Goal: Find contact information: Find contact information

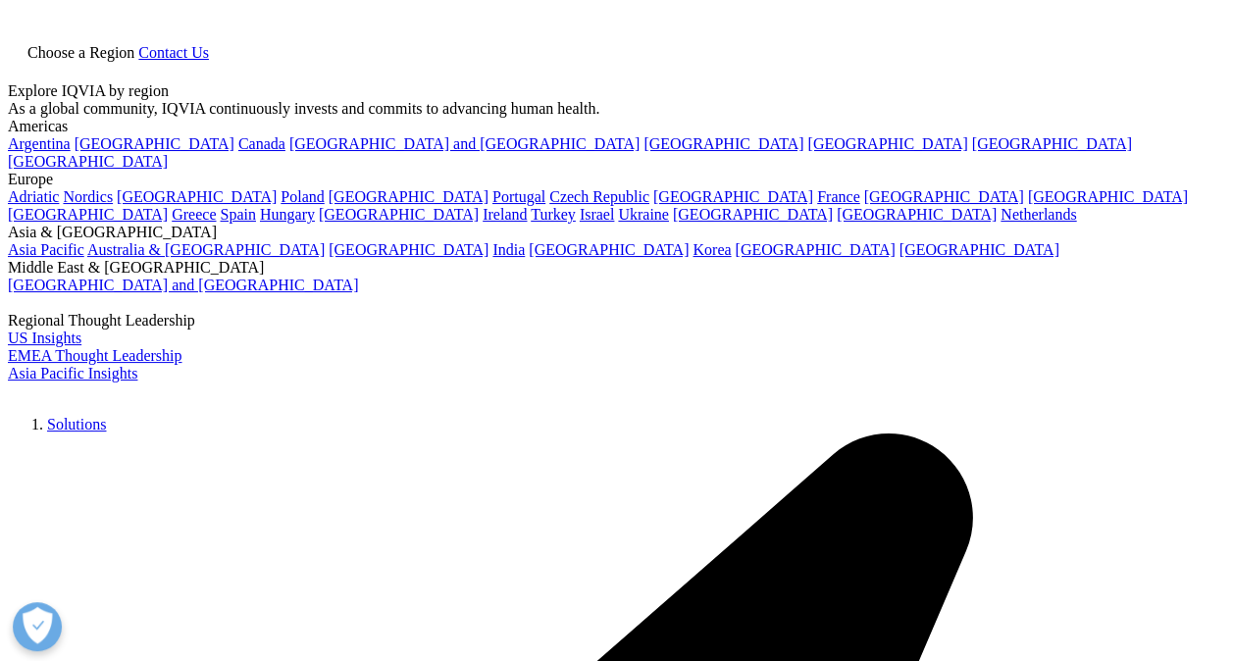
type input "gurugram"
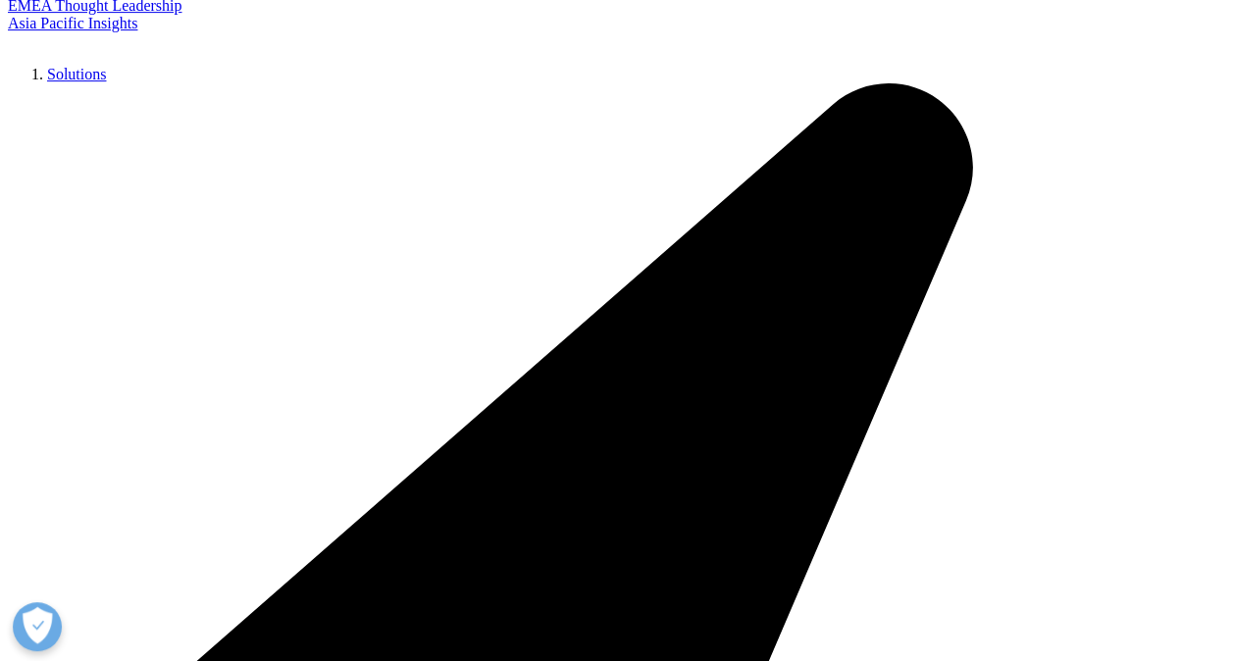
scroll to position [430, 0]
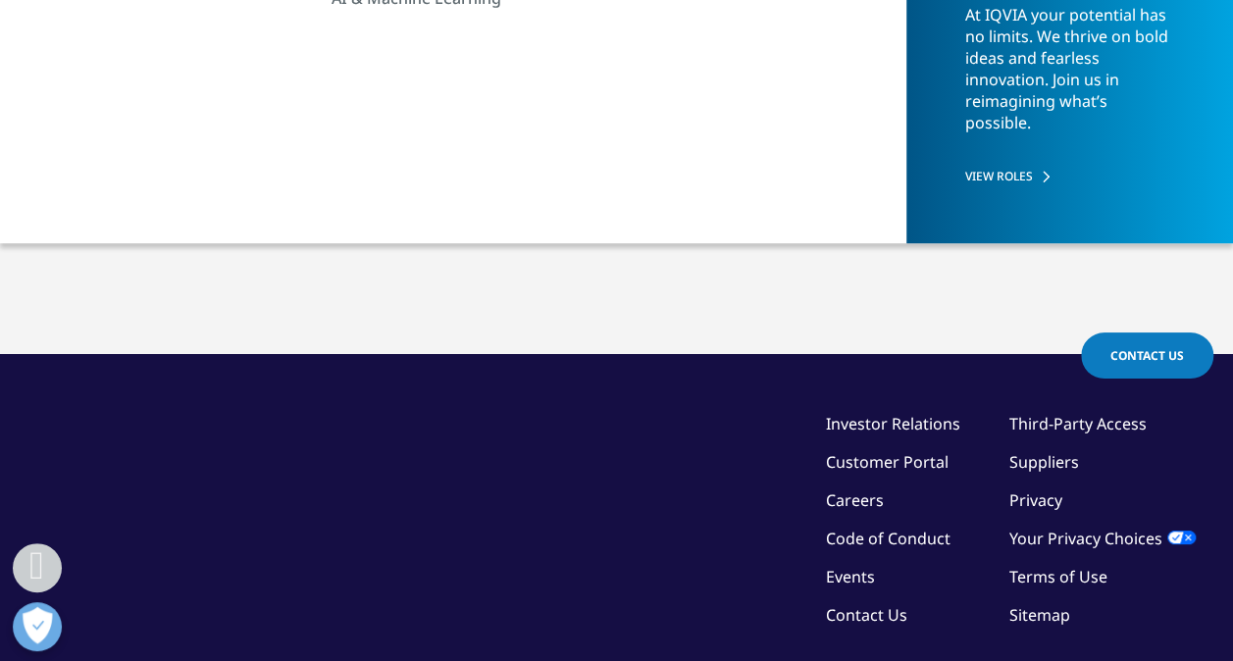
drag, startPoint x: 302, startPoint y: 243, endPoint x: 33, endPoint y: 210, distance: 270.8
click at [33, 210] on div "Type Loading Clear Or/And Operator Topic Loading Clear Or/And Operator Toggle […" at bounding box center [616, 176] width 1233 height 354
copy div "IQVIA India is committed to the principles and practice of Corporate Social ...…"
click at [208, 226] on div "IQVIA India is committed to the principles and practice of Corporate Social ...…" at bounding box center [616, 214] width 1157 height 39
click at [310, 211] on div "IQVIA India is committed to the principles and practice of Corporate Social ...…" at bounding box center [616, 214] width 1157 height 39
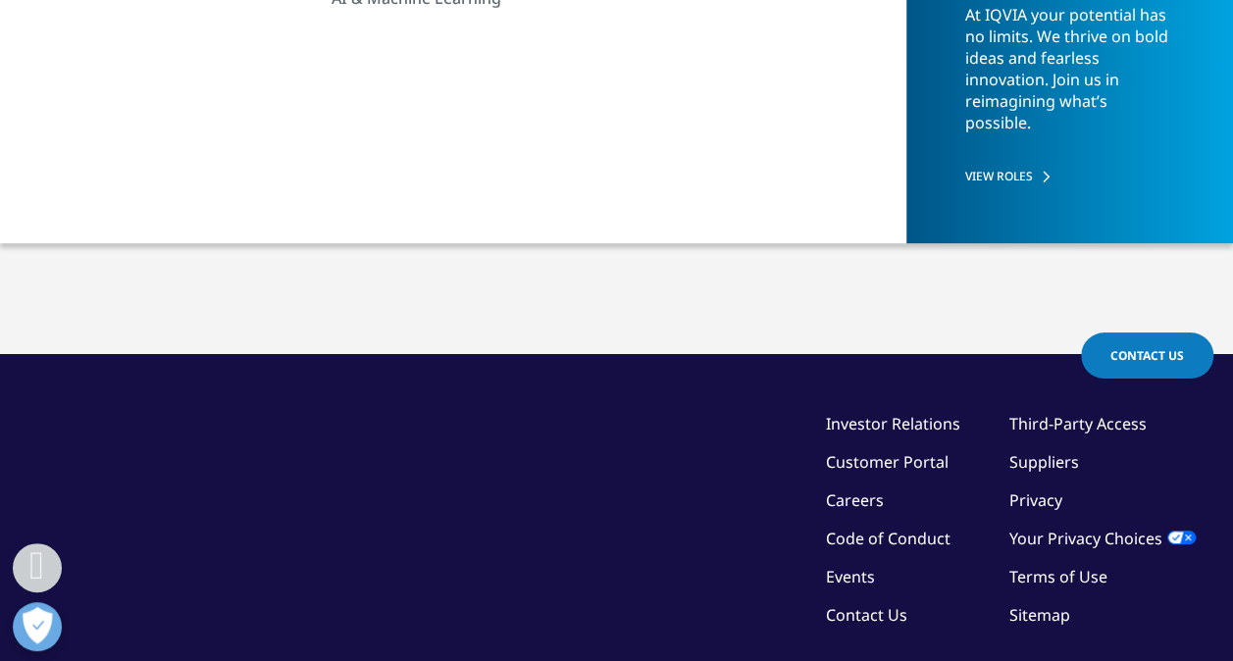
click at [147, 169] on link "IQVIA [GEOGRAPHIC_DATA]" at bounding box center [232, 165] width 389 height 40
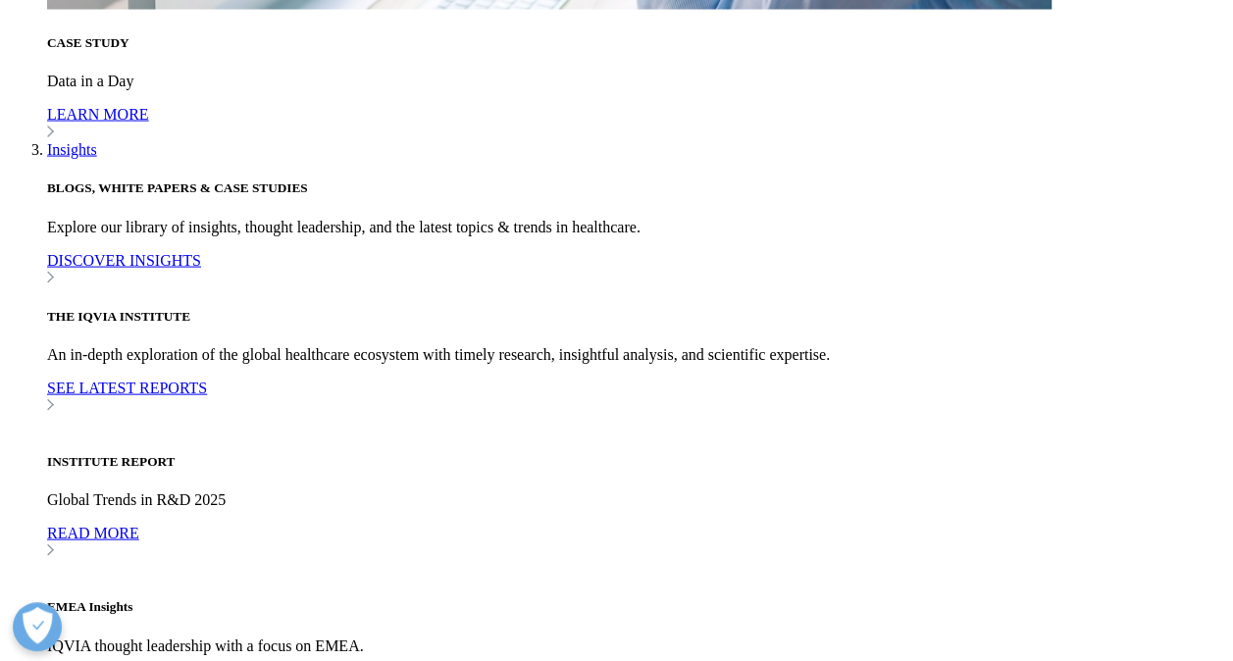
scroll to position [5616, 0]
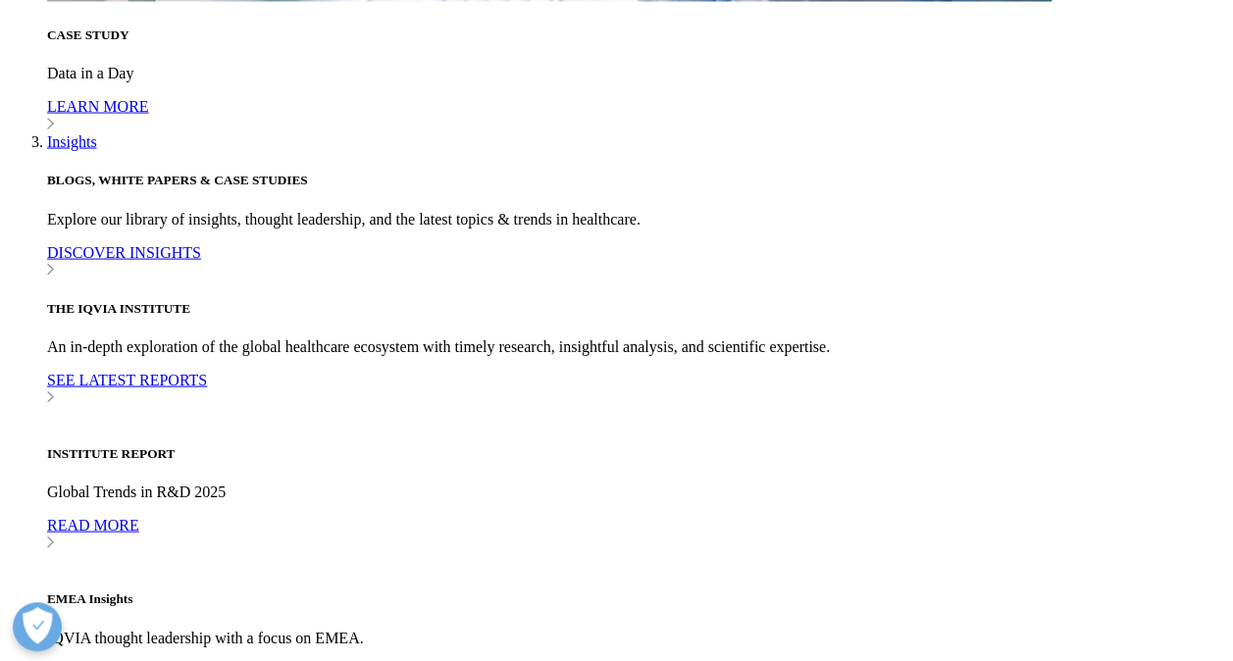
drag, startPoint x: 281, startPoint y: 392, endPoint x: 92, endPoint y: 316, distance: 204.2
copy ul "Gurugram 14th Floor, Tower B, Cyber Green DLF Cyber City Gurugram, 122002"
drag, startPoint x: 263, startPoint y: 387, endPoint x: 100, endPoint y: 179, distance: 264.9
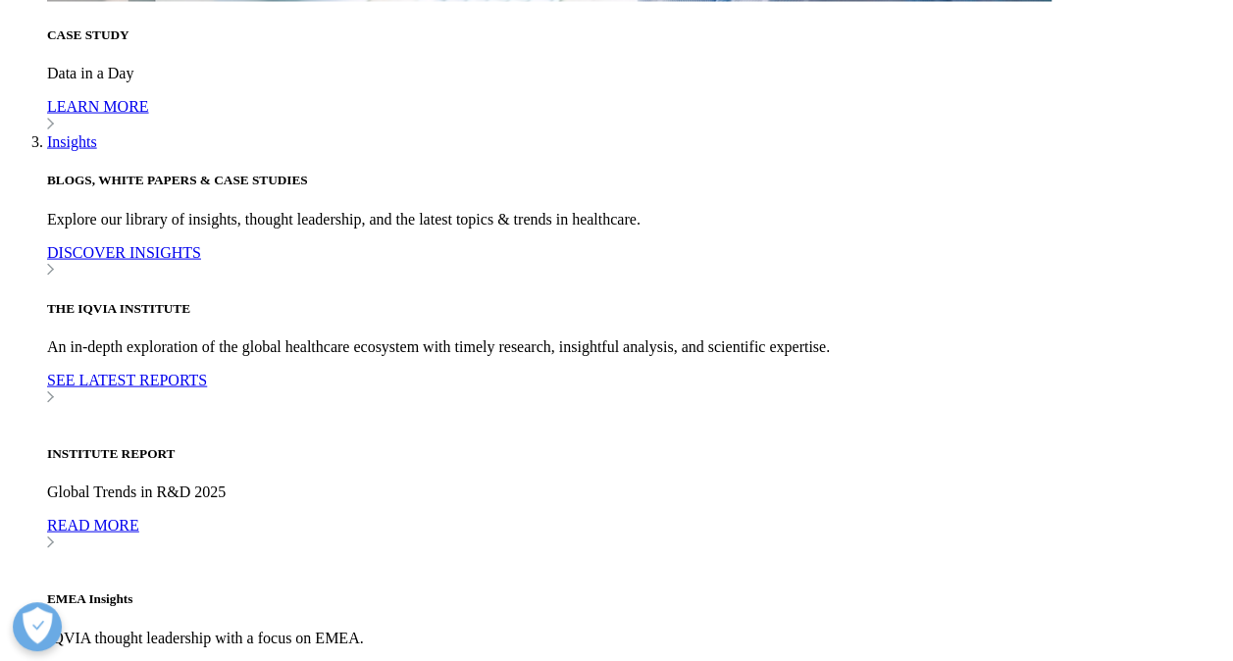
drag, startPoint x: 332, startPoint y: 255, endPoint x: 90, endPoint y: 173, distance: 255.9
copy ul "Delhi Level-10, Plot No. B4 18-20, HT House Kasturba Gandhi Marg, Connaught Pla…"
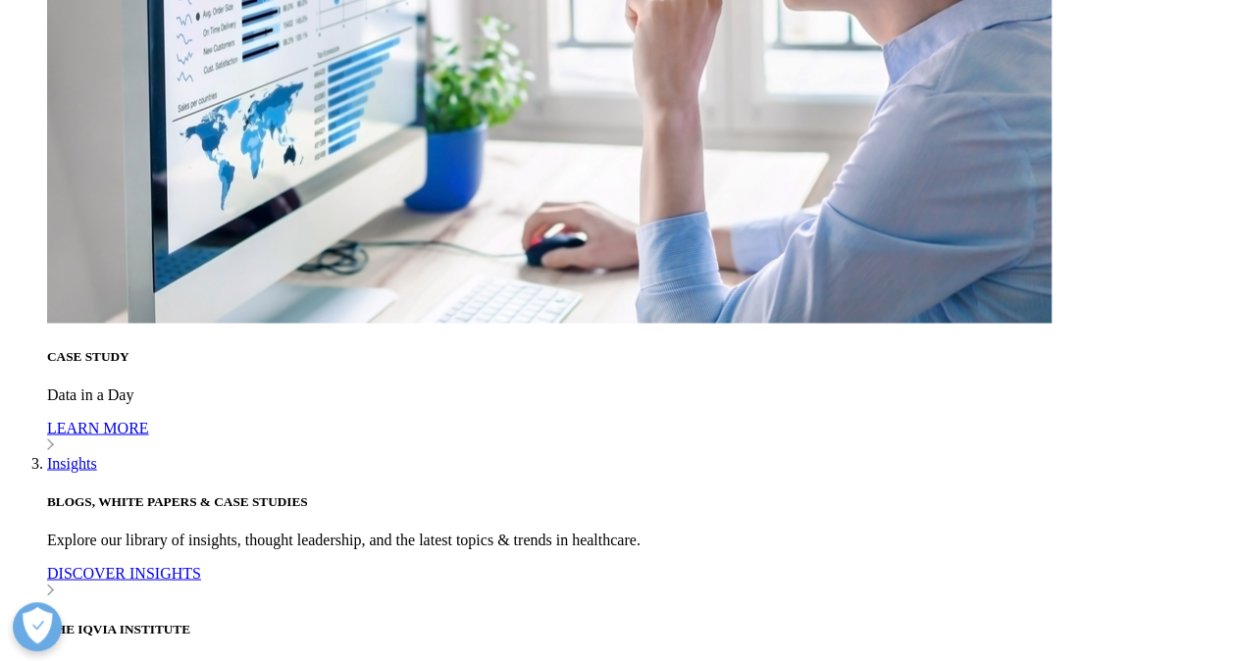
scroll to position [5302, 0]
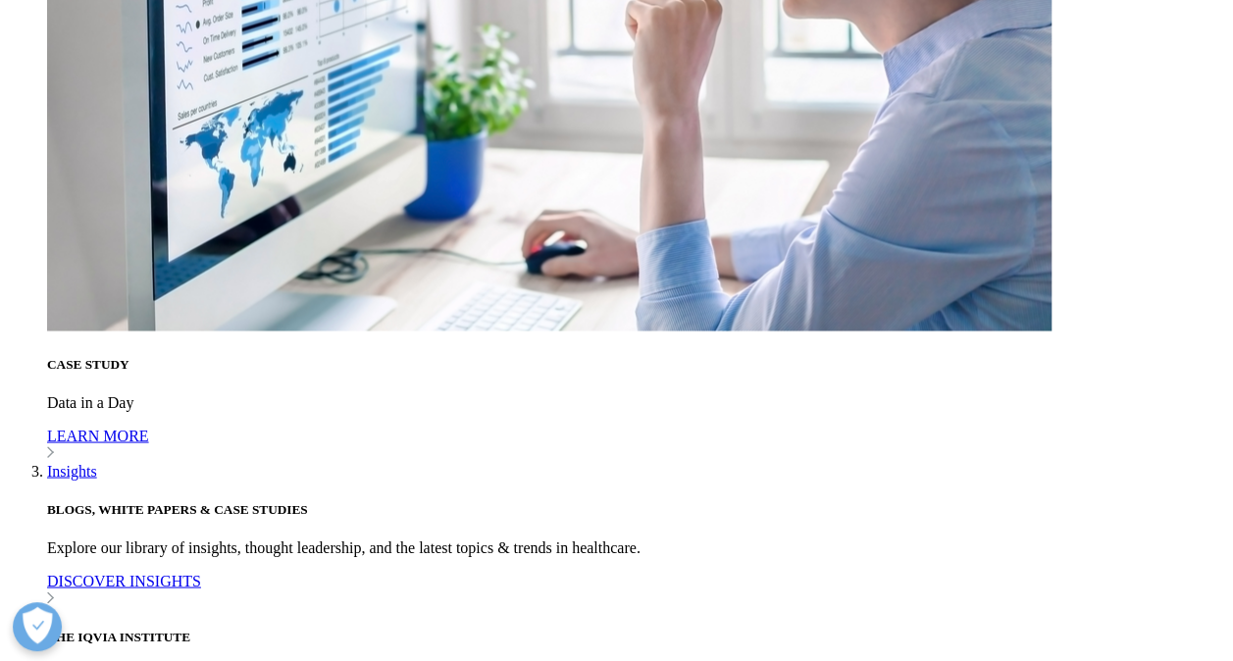
drag, startPoint x: 296, startPoint y: 412, endPoint x: 95, endPoint y: 318, distance: 222.0
copy ul "Chennai 5th Floor, South Wing, SKCL, Central Square I C-28, CIPET Road, Thiru-V…"
drag, startPoint x: 379, startPoint y: 257, endPoint x: 98, endPoint y: 181, distance: 290.5
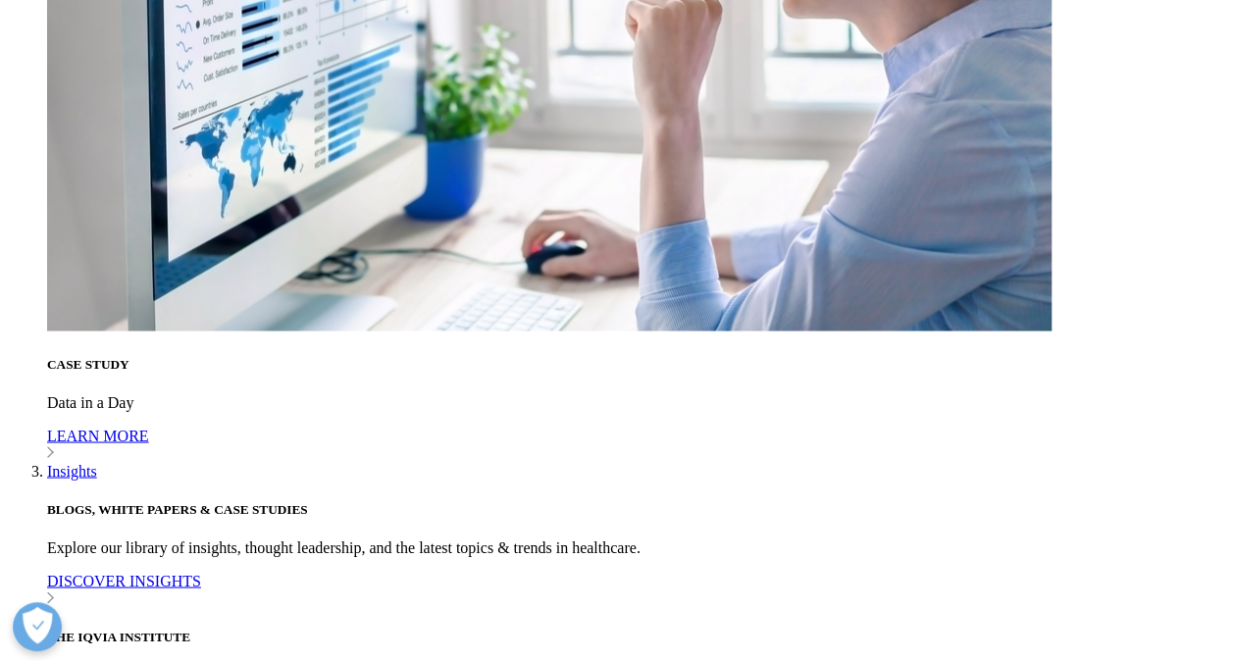
copy ul "Ahmedabad 21st Floor, D-Block, West Gate by True Value SG Highway, Makarba, Ahm…"
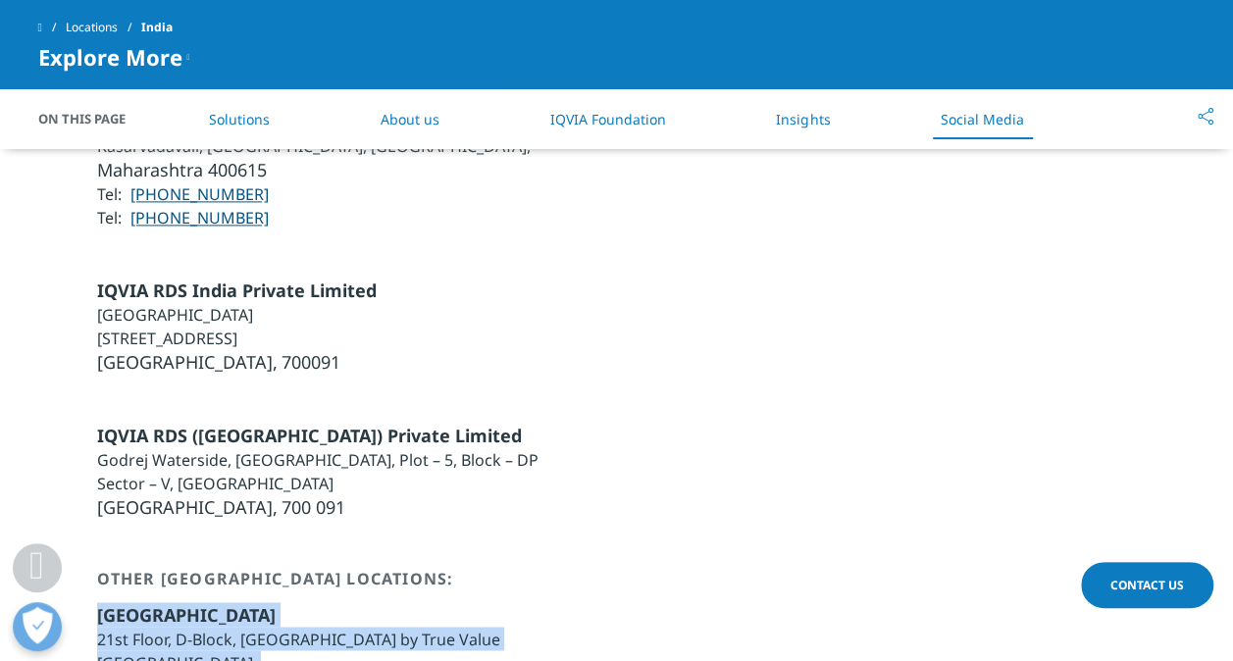
scroll to position [4949, 0]
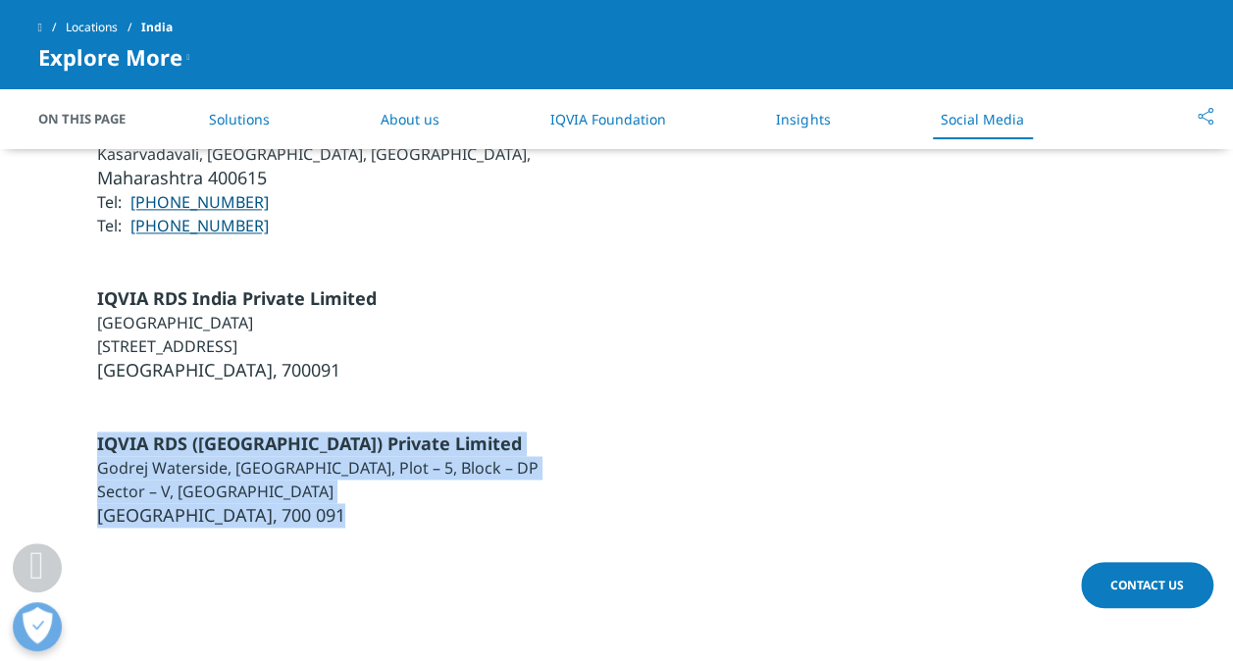
drag, startPoint x: 251, startPoint y: 419, endPoint x: 81, endPoint y: 353, distance: 182.0
click at [81, 432] on div "IQVIA RDS (India) Private Limited Godrej Waterside, Tower II, 14th Floor, Plot …" at bounding box center [616, 480] width 1157 height 96
copy ul "IQVIA RDS (India) Private Limited Godrej Waterside, Tower II, 14th Floor, Plot …"
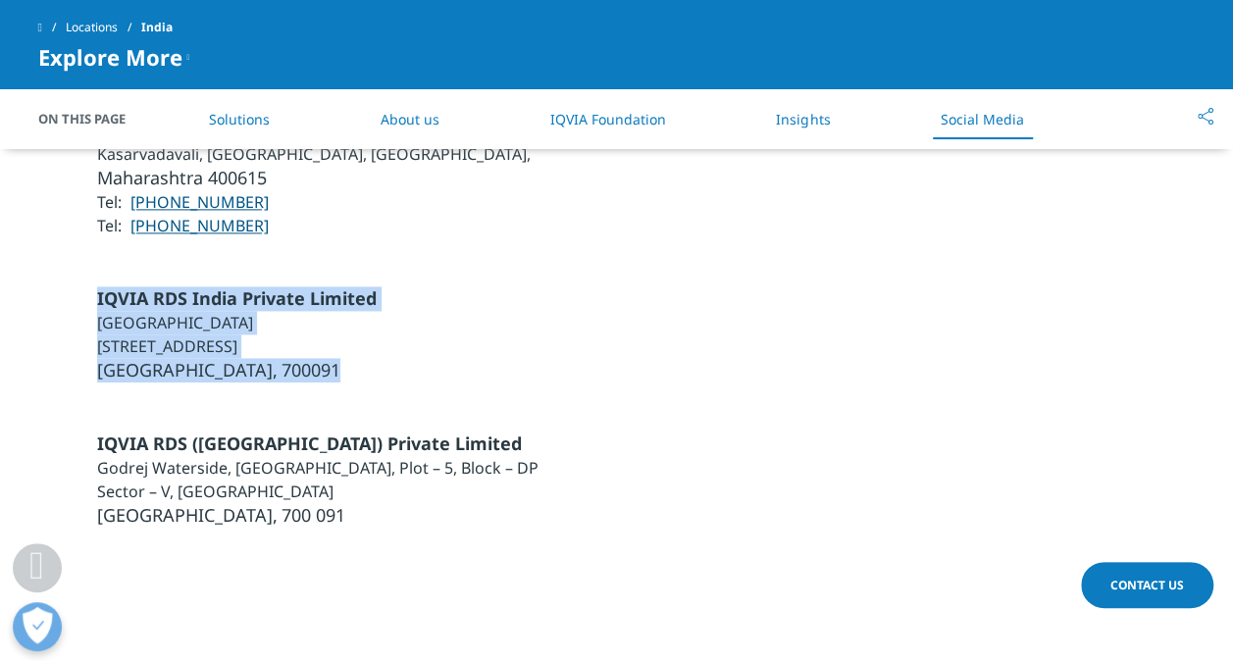
drag, startPoint x: 245, startPoint y: 275, endPoint x: 90, endPoint y: 202, distance: 171.1
click at [90, 286] on div "IQVIA RDS India Private Limited South City Pinnacle, 12th Floor, Mangalam Busin…" at bounding box center [616, 334] width 1157 height 96
copy ul "IQVIA RDS India Private Limited South City Pinnacle, 12th Floor, Mangalam Busin…"
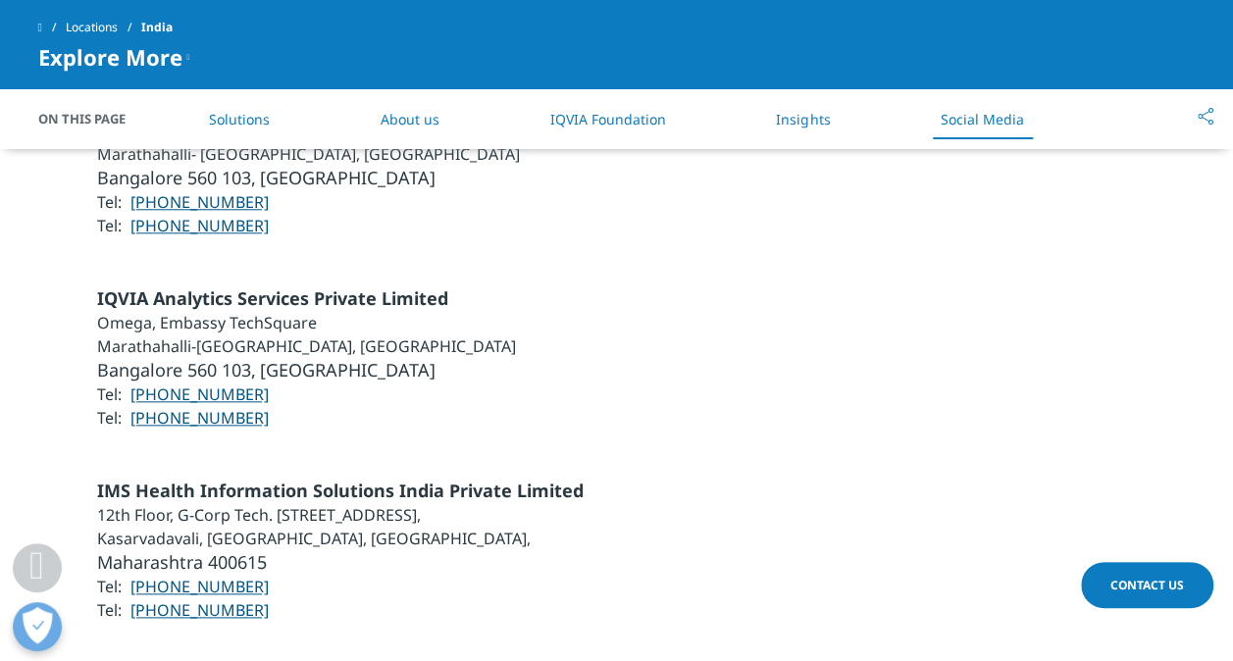
scroll to position [4557, 0]
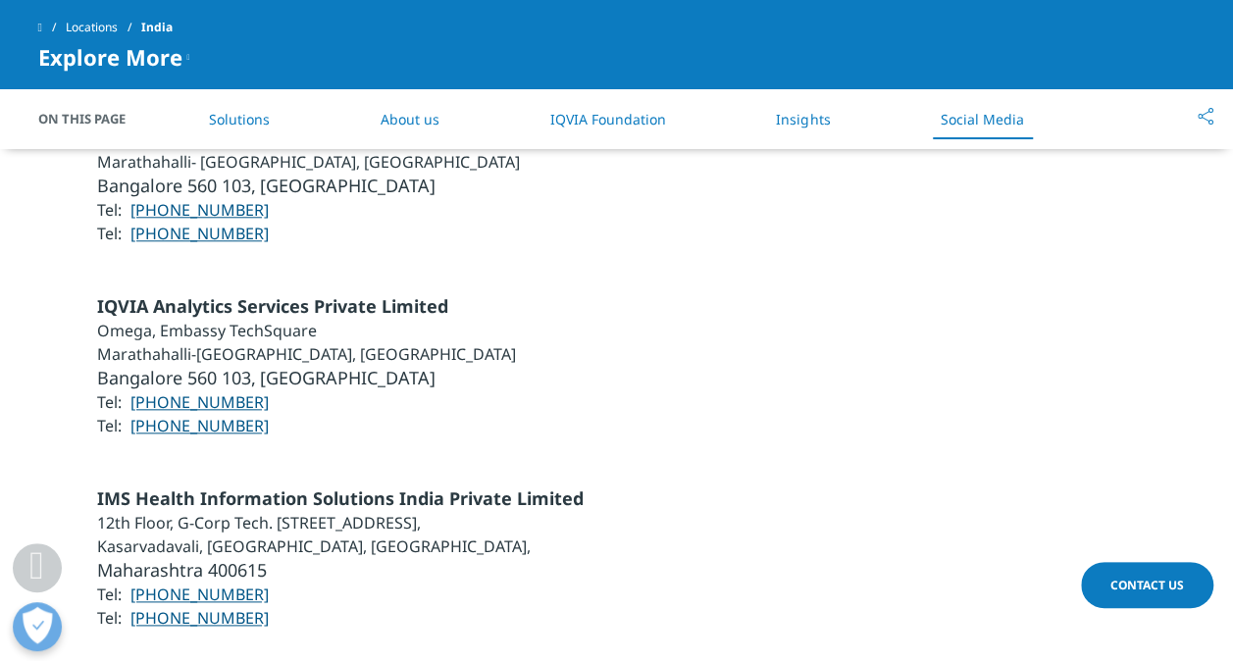
drag, startPoint x: 265, startPoint y: 516, endPoint x: 251, endPoint y: 514, distance: 13.9
click at [251, 606] on li "Tel: +91 22 6218 7001" at bounding box center [340, 618] width 486 height 24
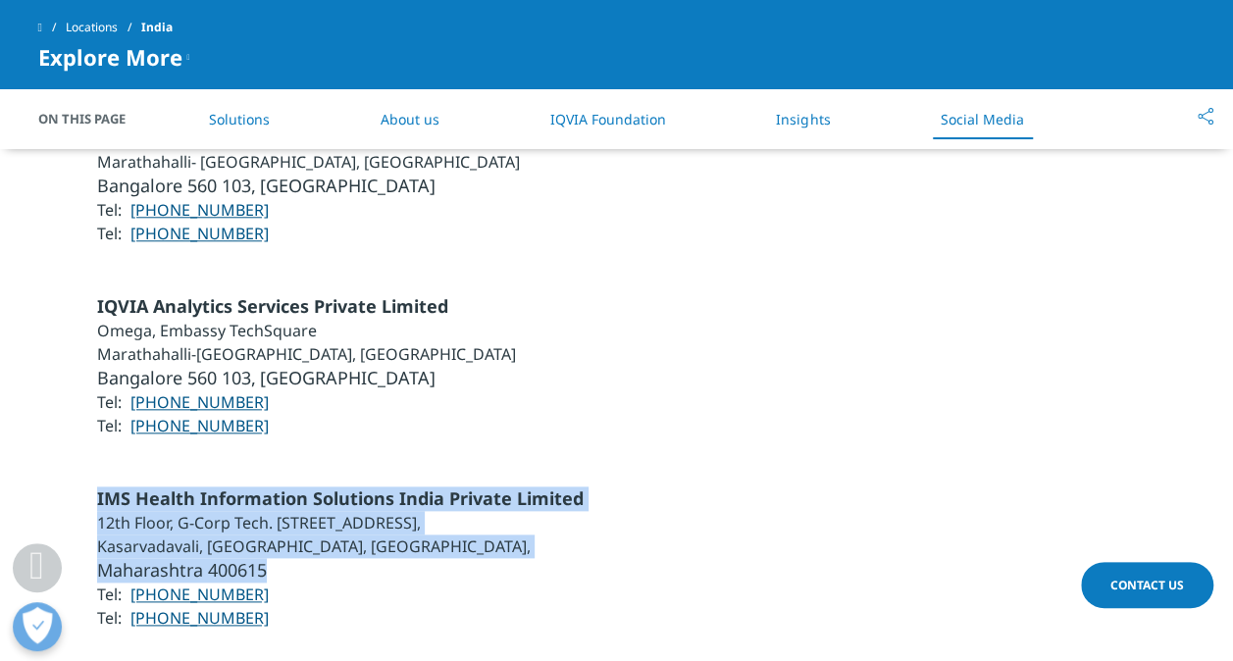
drag, startPoint x: 294, startPoint y: 476, endPoint x: 88, endPoint y: 396, distance: 220.8
click at [88, 486] on div "IMS Health Information Solutions India Private Limited 12th Floor, G-Corp Tech.…" at bounding box center [616, 557] width 1157 height 143
copy ul "IMS Health Information Solutions India Private Limited 12th Floor, G-Corp Tech.…"
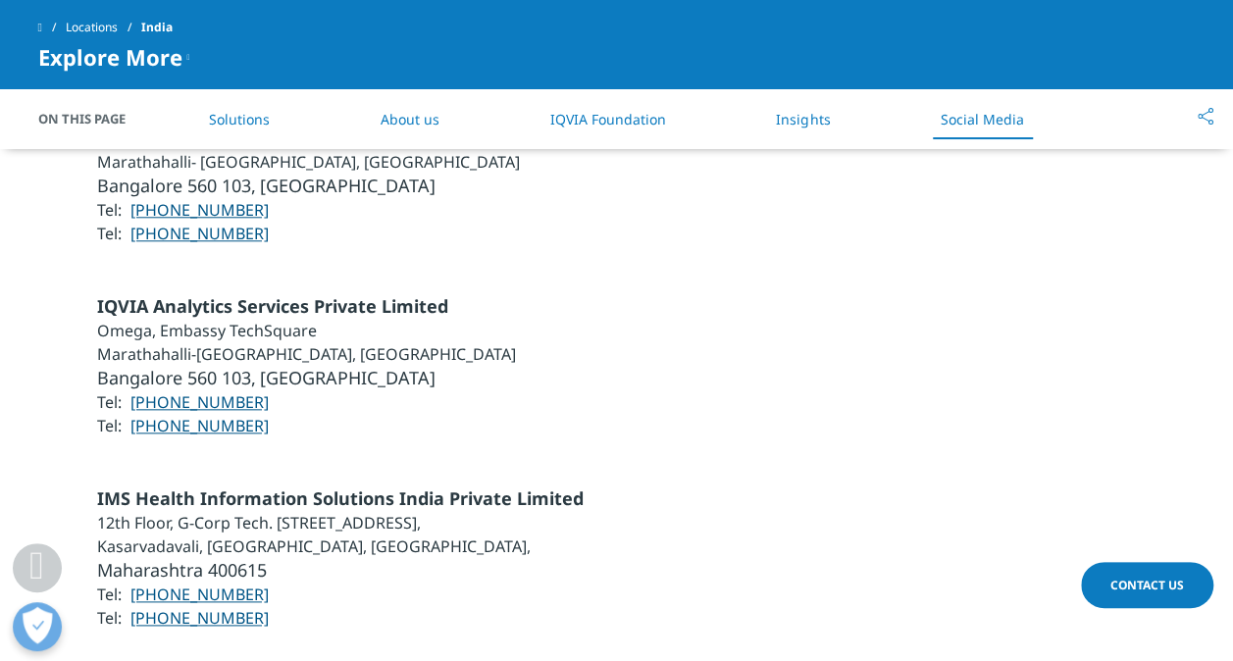
drag, startPoint x: 88, startPoint y: 396, endPoint x: 385, endPoint y: 331, distance: 304.4
click at [385, 414] on li "Tel: +91 80 3769 0907" at bounding box center [306, 426] width 419 height 24
